Goal: Information Seeking & Learning: Learn about a topic

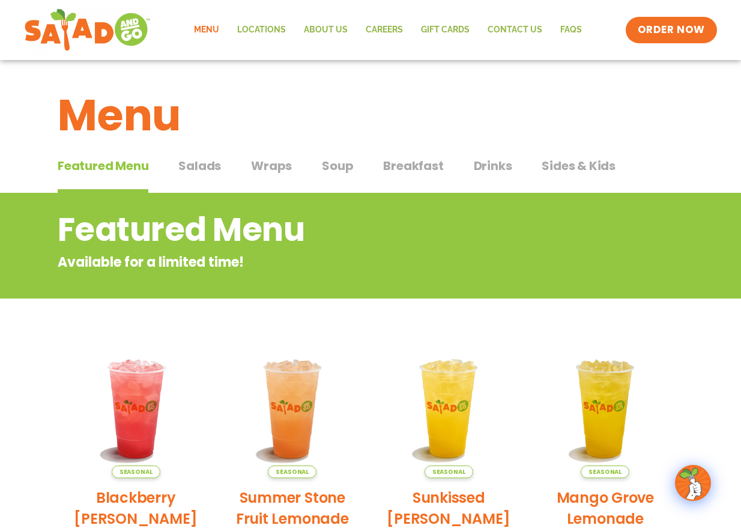
click at [197, 167] on span "Salads" at bounding box center [199, 166] width 43 height 18
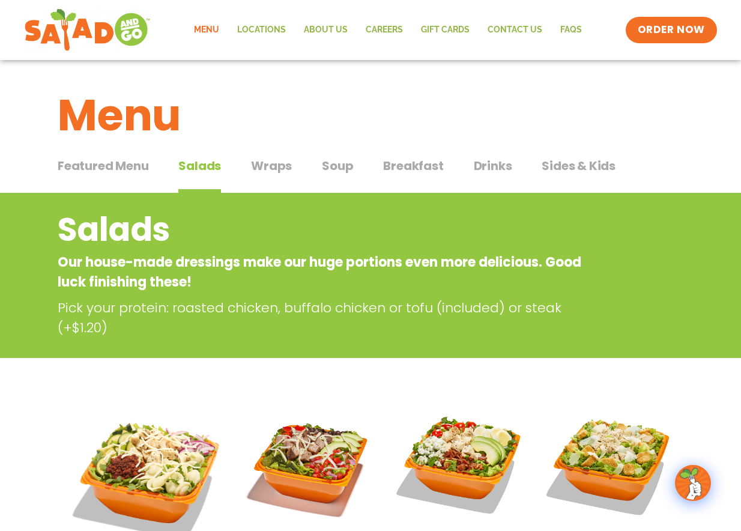
click at [266, 161] on span "Wraps" at bounding box center [271, 166] width 41 height 18
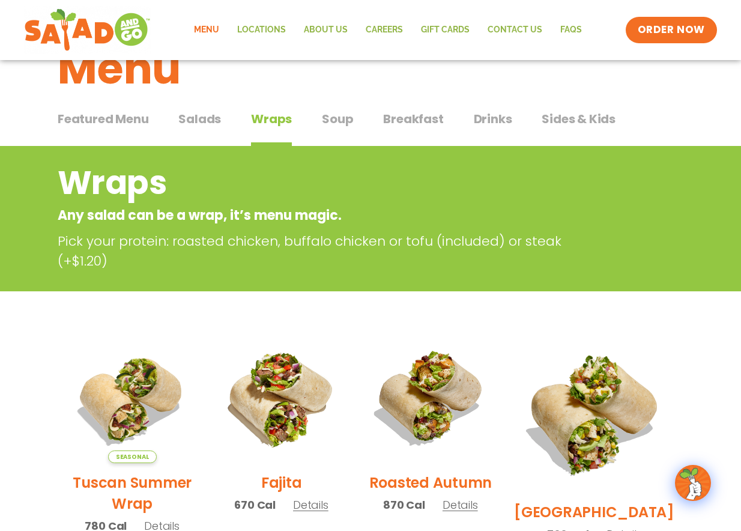
scroll to position [40, 0]
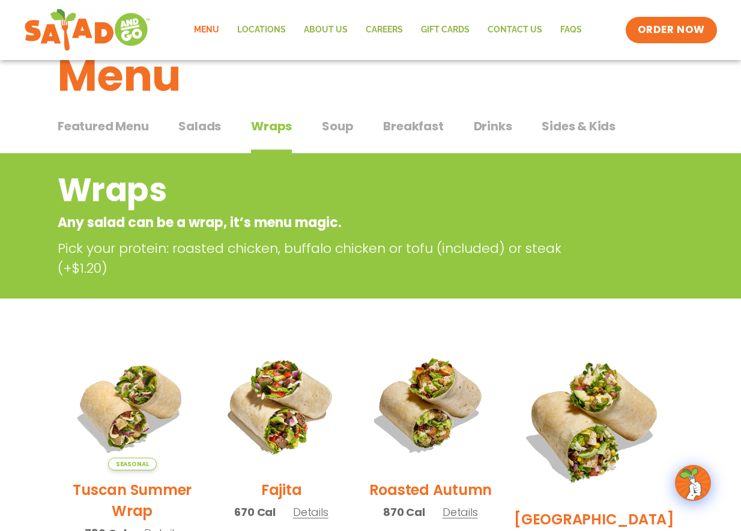
click at [418, 124] on span "Breakfast" at bounding box center [413, 126] width 60 height 18
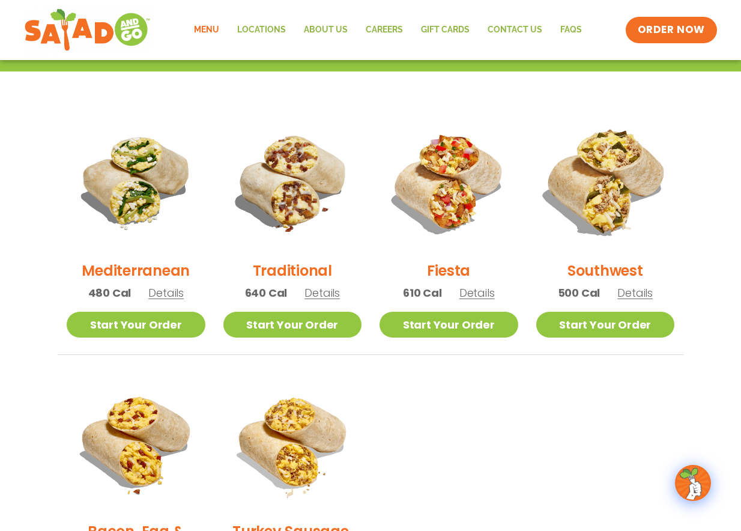
scroll to position [269, 1]
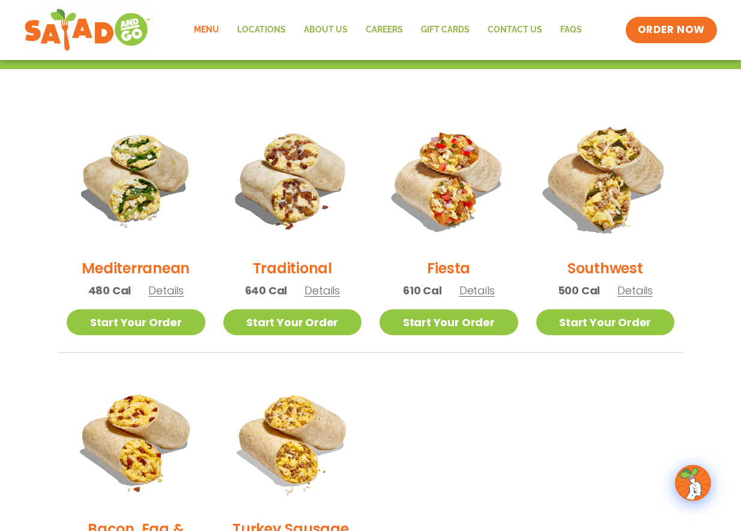
click at [583, 208] on img at bounding box center [604, 179] width 163 height 163
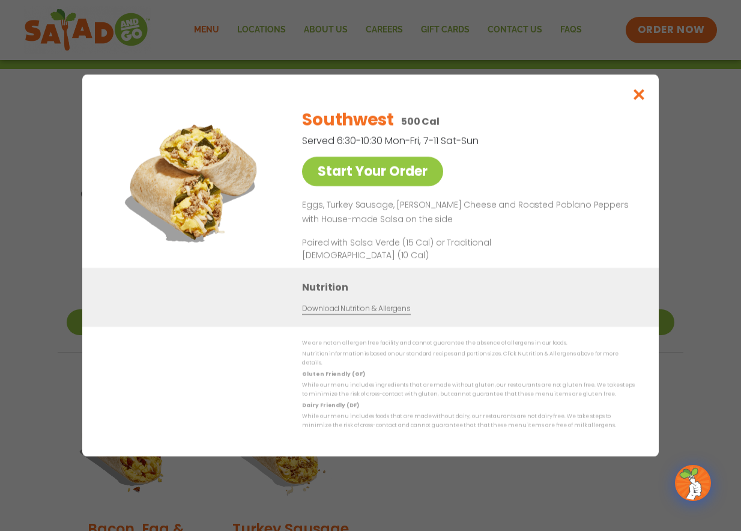
click at [642, 101] on icon "Close modal" at bounding box center [638, 94] width 15 height 13
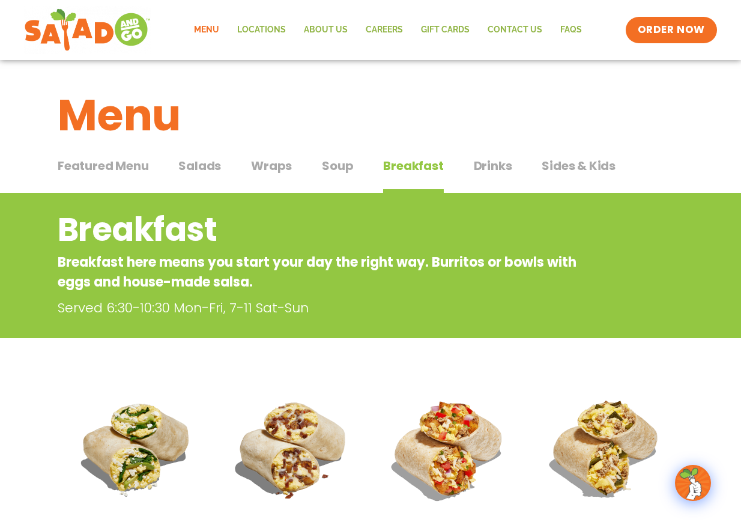
scroll to position [0, 0]
click at [205, 166] on span "Salads" at bounding box center [199, 166] width 43 height 18
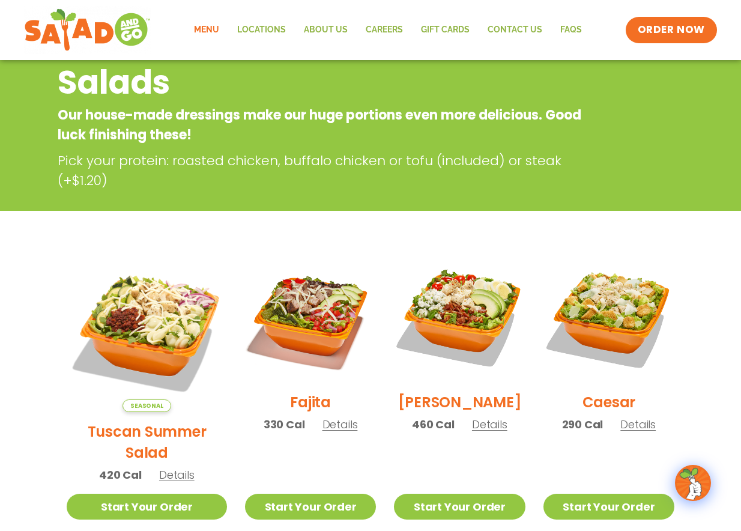
scroll to position [145, 0]
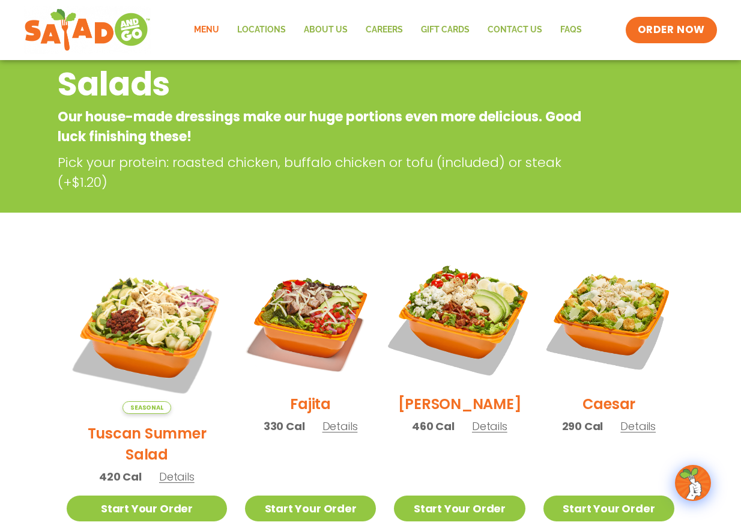
click at [451, 339] on img at bounding box center [459, 319] width 154 height 154
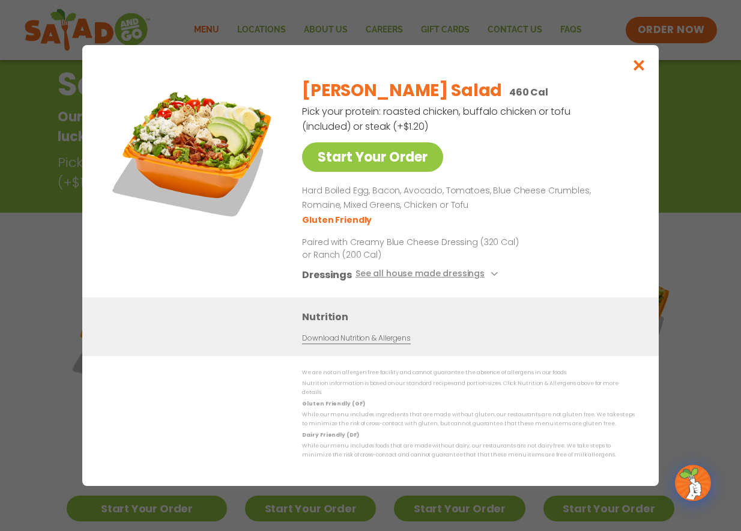
click at [640, 71] on icon "Close modal" at bounding box center [638, 65] width 15 height 13
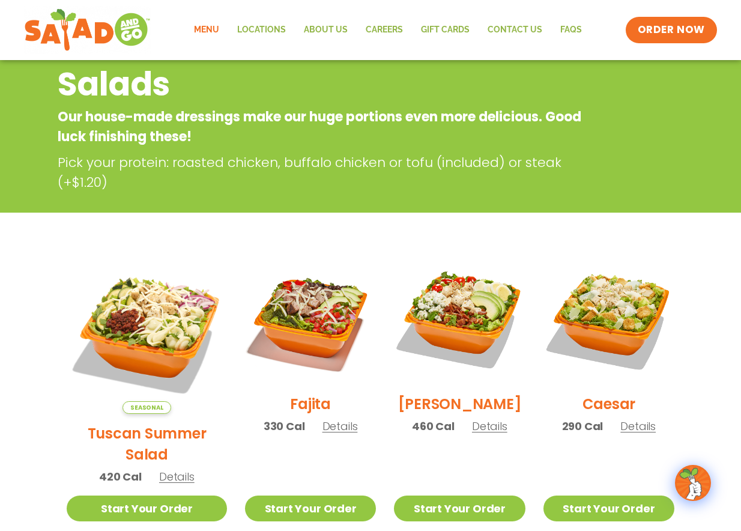
scroll to position [193, 0]
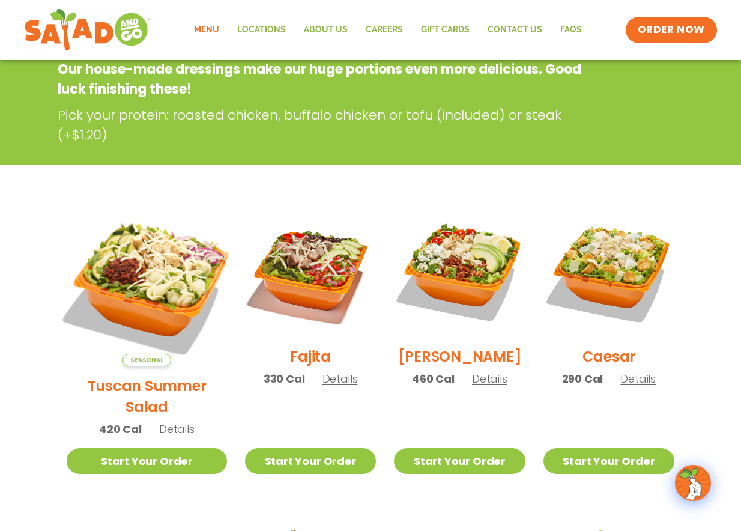
click at [119, 278] on img at bounding box center [147, 286] width 188 height 188
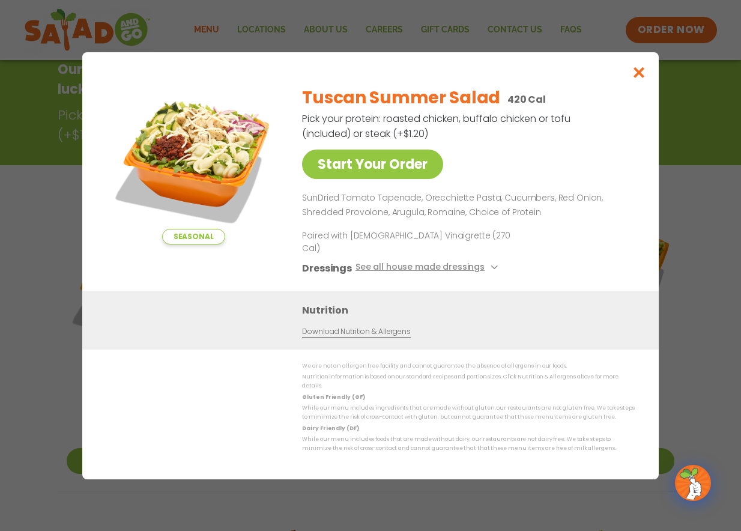
click at [636, 79] on icon "Close modal" at bounding box center [638, 72] width 15 height 13
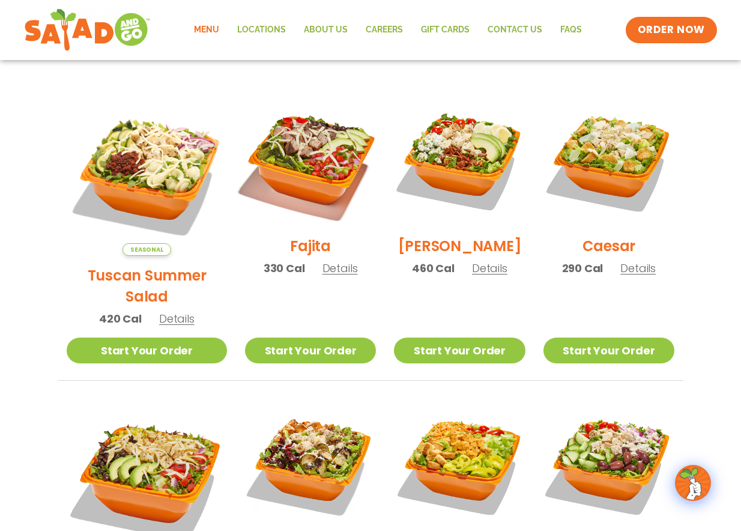
scroll to position [301, 0]
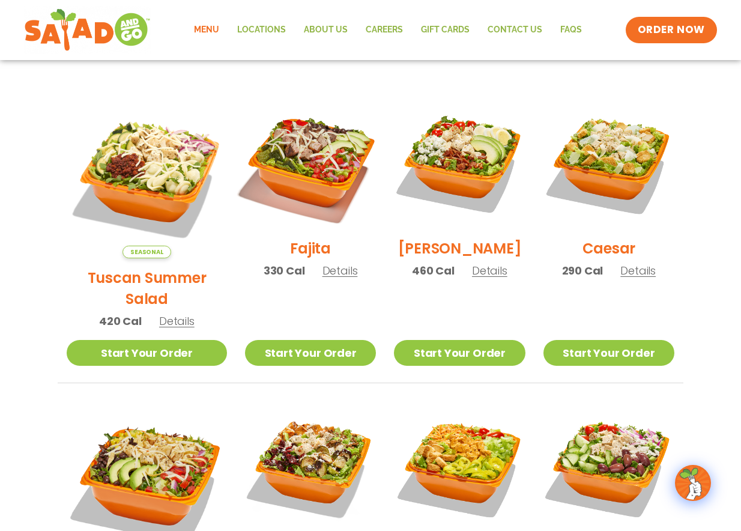
click at [293, 170] on img at bounding box center [310, 163] width 154 height 154
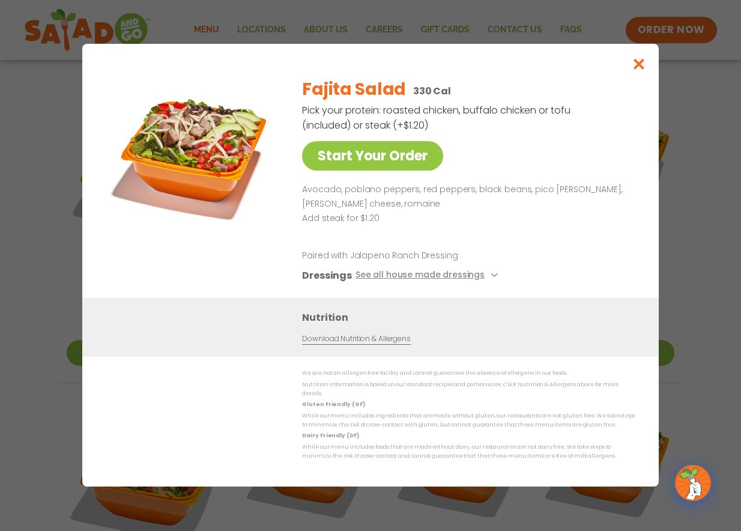
click at [634, 69] on icon "Close modal" at bounding box center [638, 64] width 15 height 13
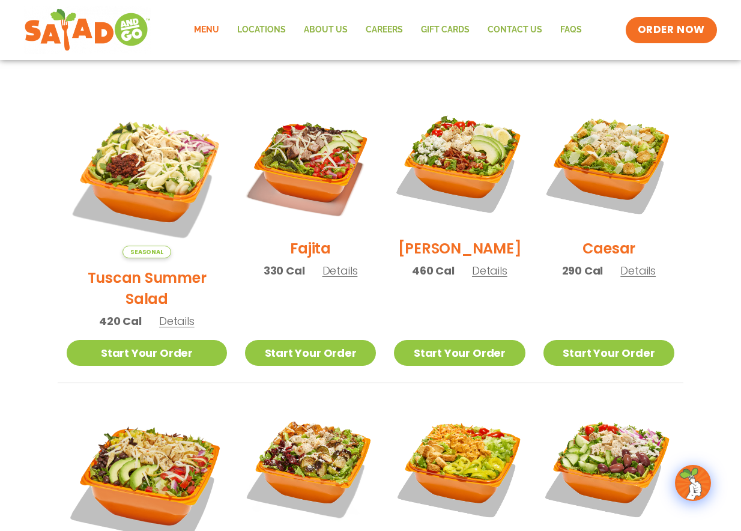
click at [442, 259] on h2 "[PERSON_NAME]" at bounding box center [460, 248] width 124 height 21
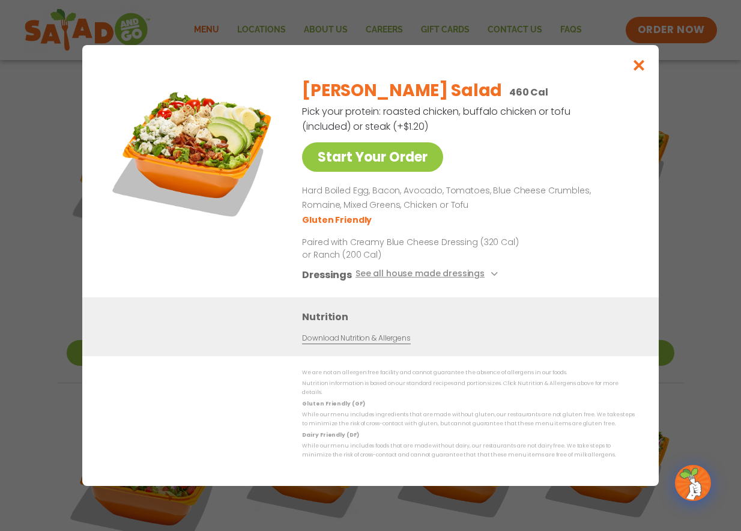
click at [637, 71] on icon "Close modal" at bounding box center [638, 65] width 15 height 13
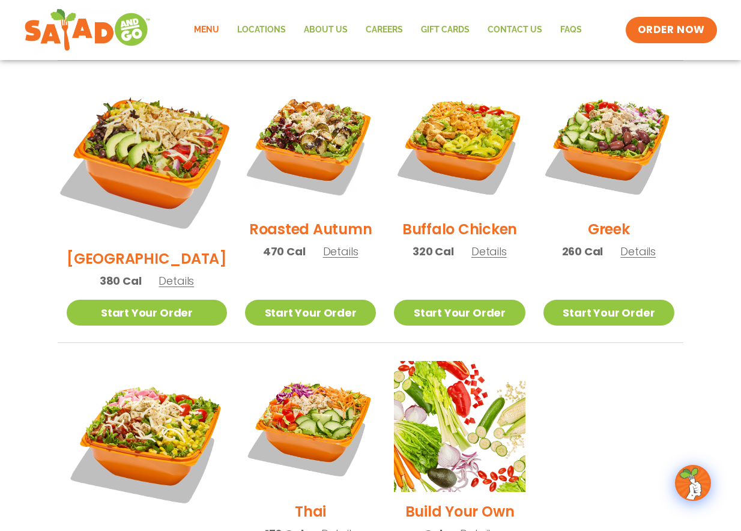
scroll to position [625, 0]
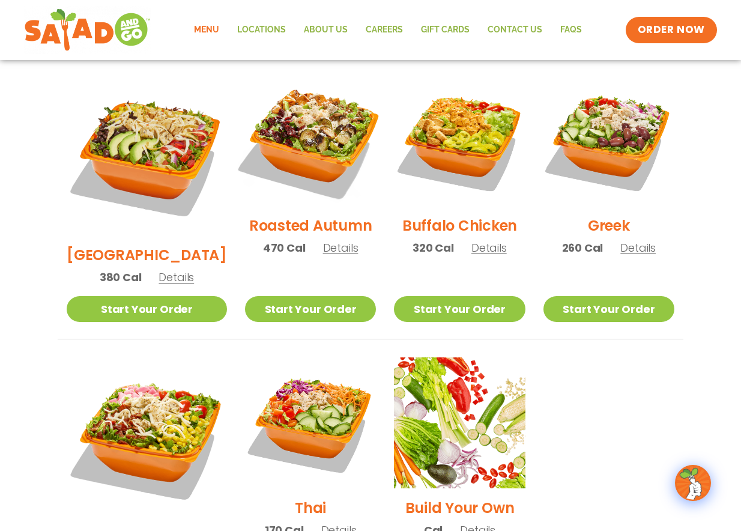
click at [295, 128] on img at bounding box center [310, 141] width 154 height 154
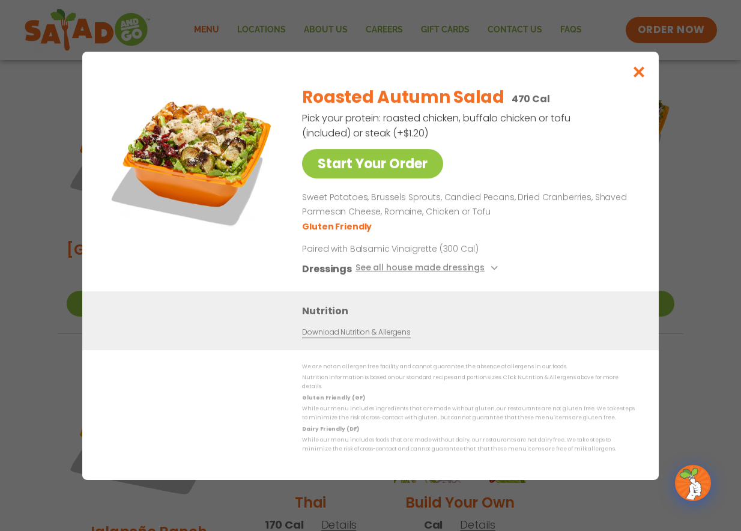
scroll to position [633, 0]
click at [636, 78] on icon "Close modal" at bounding box center [638, 71] width 15 height 13
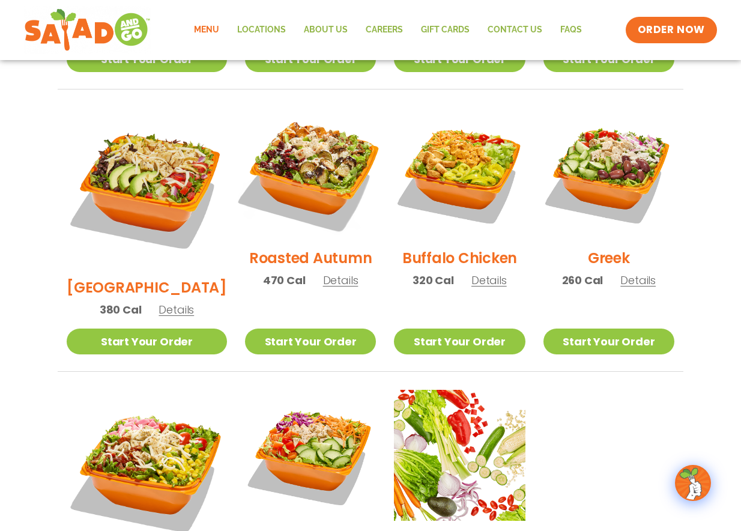
scroll to position [594, 0]
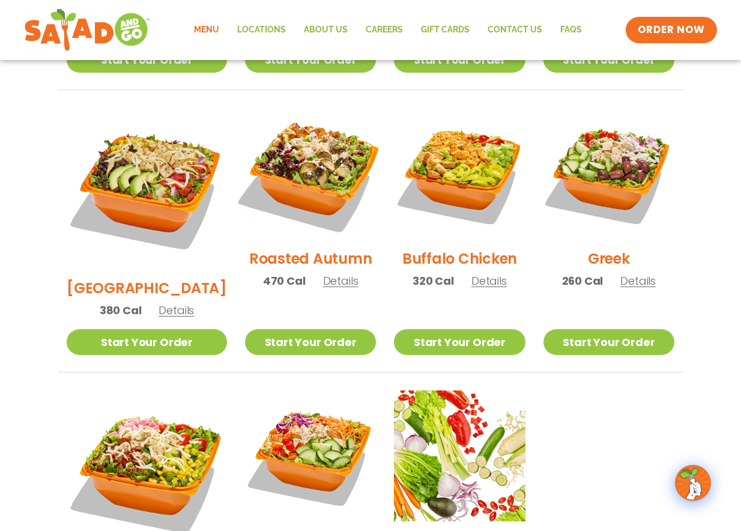
click at [309, 175] on img at bounding box center [310, 174] width 154 height 154
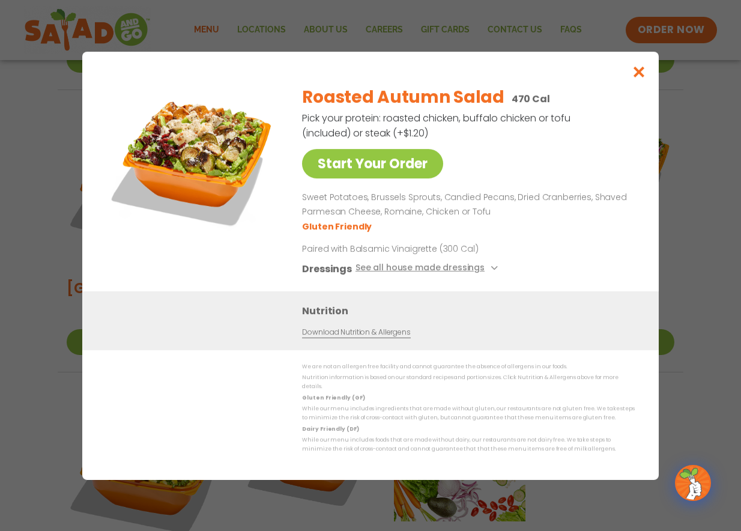
click at [634, 78] on icon "Close modal" at bounding box center [638, 71] width 15 height 13
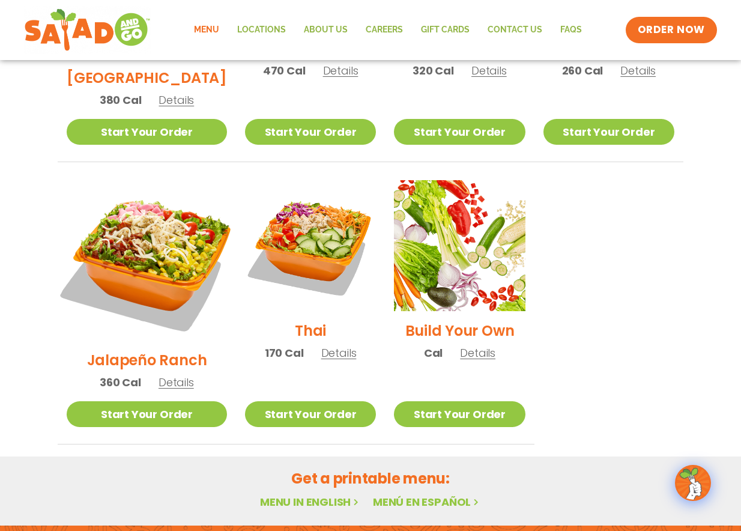
scroll to position [810, 0]
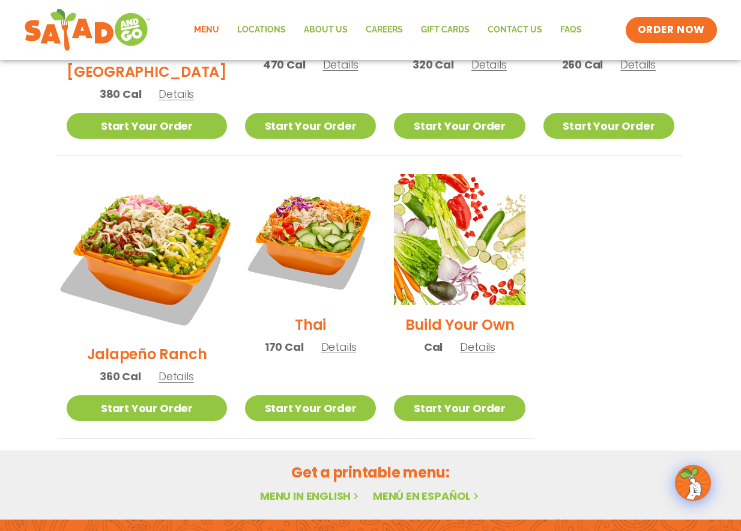
click at [127, 214] on img at bounding box center [147, 254] width 188 height 188
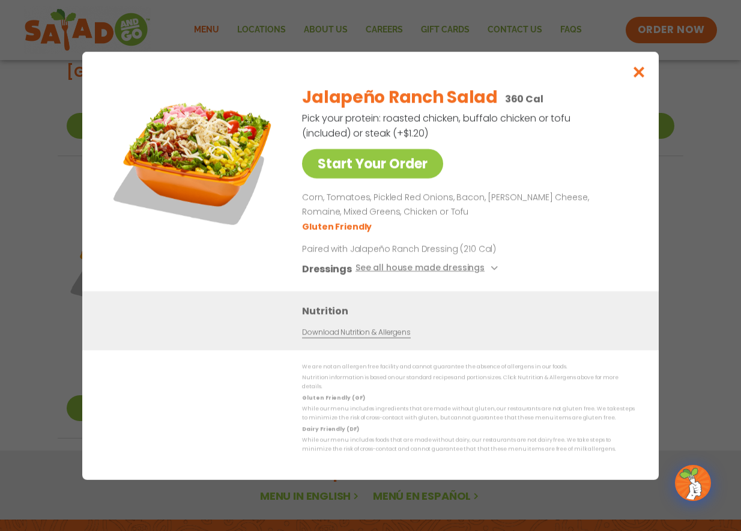
click at [639, 78] on icon "Close modal" at bounding box center [638, 71] width 15 height 13
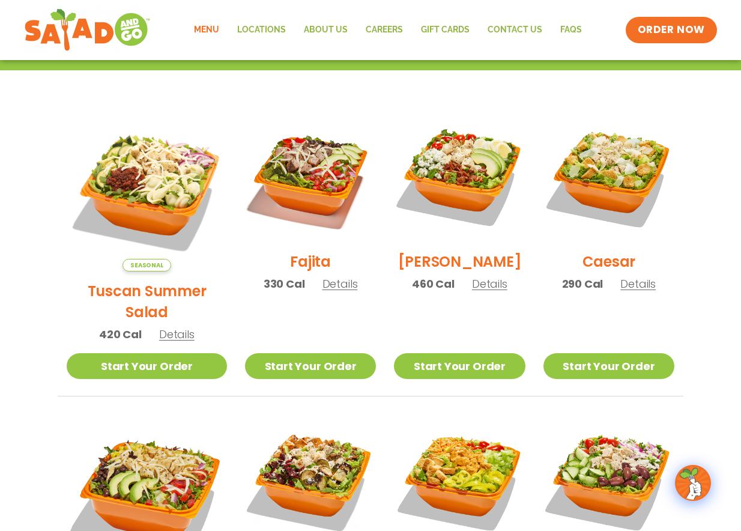
scroll to position [193, 0]
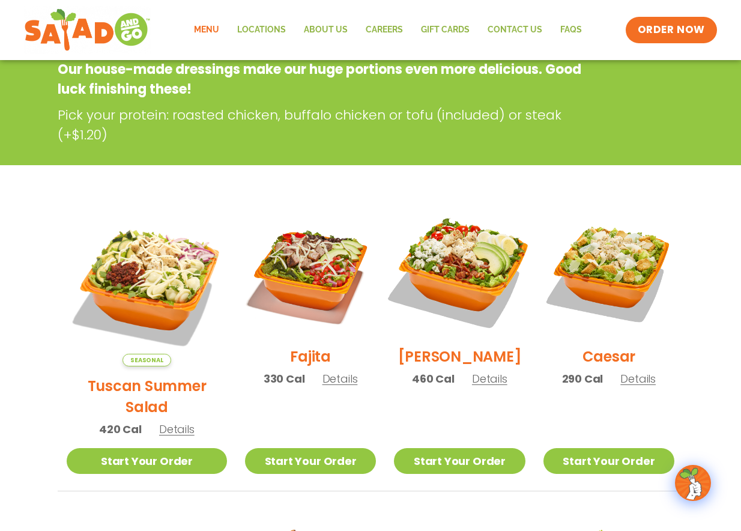
click at [465, 268] on img at bounding box center [459, 271] width 154 height 154
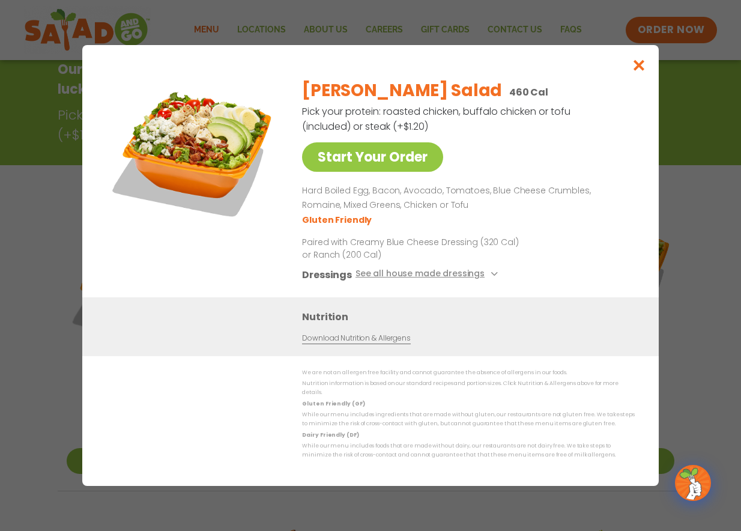
click at [641, 71] on icon "Close modal" at bounding box center [638, 65] width 15 height 13
